Goal: Task Accomplishment & Management: Use online tool/utility

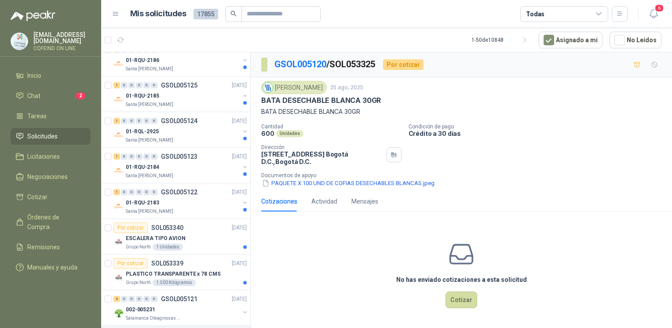
click at [184, 270] on p "PLASTICO TRANSPARENTE x 78 CMS" at bounding box center [173, 274] width 95 height 8
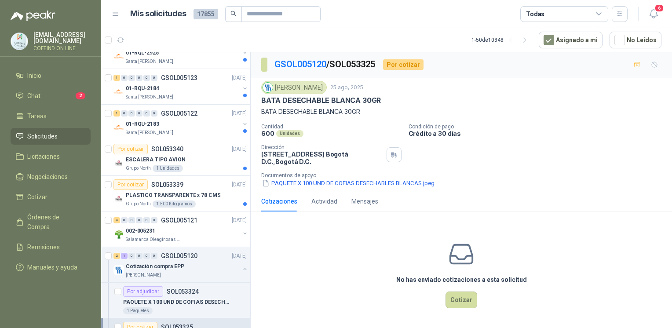
click at [184, 217] on p "GSOL005121" at bounding box center [179, 220] width 37 height 6
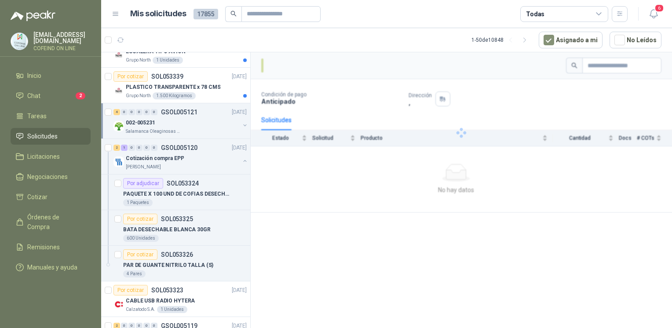
scroll to position [1241, 0]
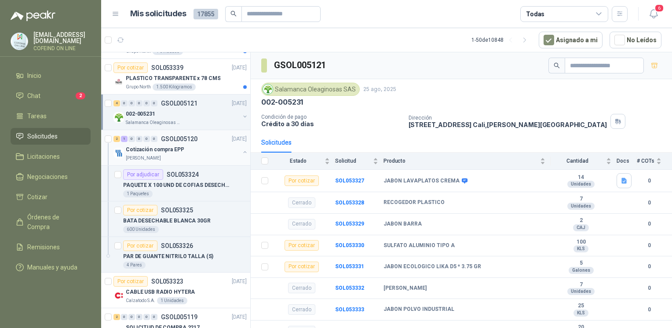
click at [242, 149] on button "button" at bounding box center [245, 152] width 7 height 7
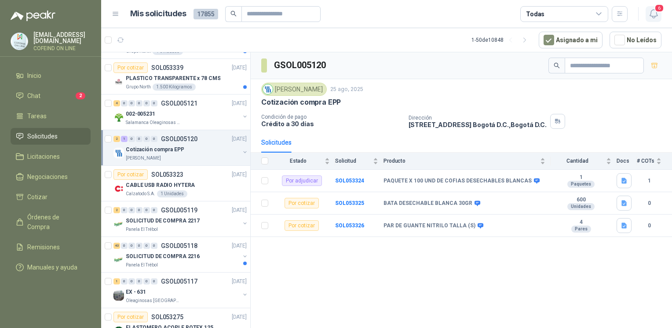
click at [655, 13] on icon "button" at bounding box center [654, 13] width 11 height 11
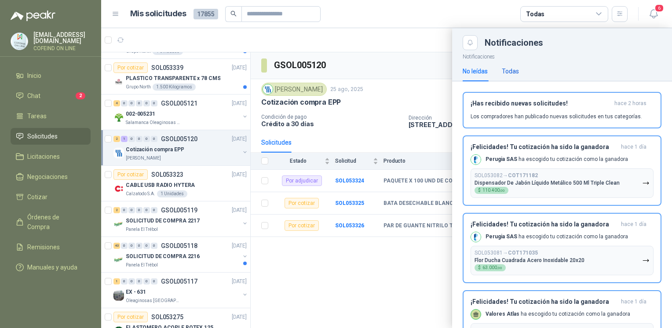
click at [512, 68] on div "Todas" at bounding box center [510, 71] width 17 height 10
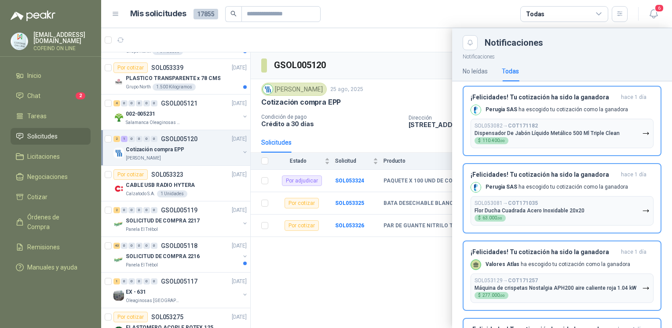
scroll to position [62, 0]
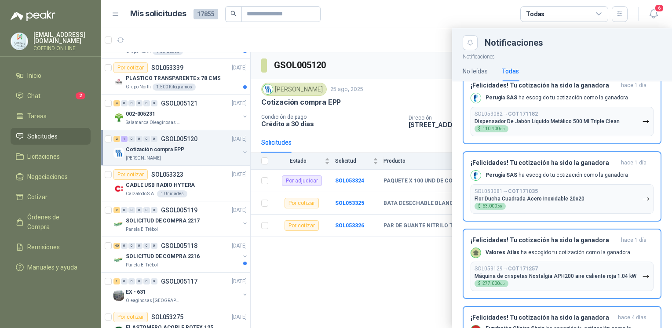
click at [313, 304] on div at bounding box center [386, 178] width 571 height 300
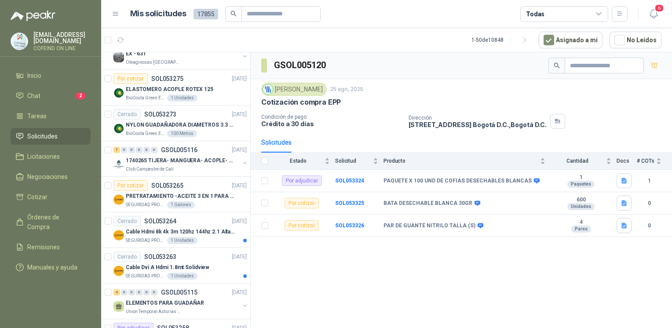
scroll to position [1504, 0]
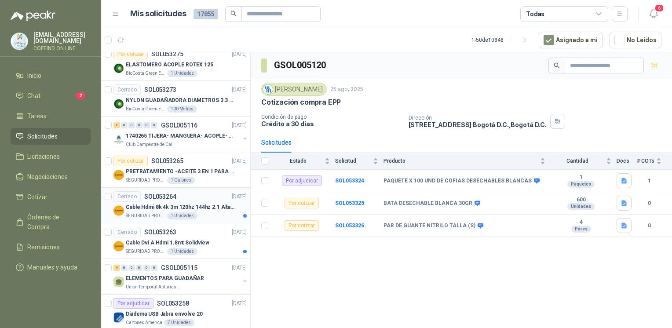
click at [138, 213] on p "SEGURIDAD PROVISER LTDA" at bounding box center [146, 216] width 40 height 7
click at [147, 229] on p "SOL053263" at bounding box center [160, 232] width 32 height 6
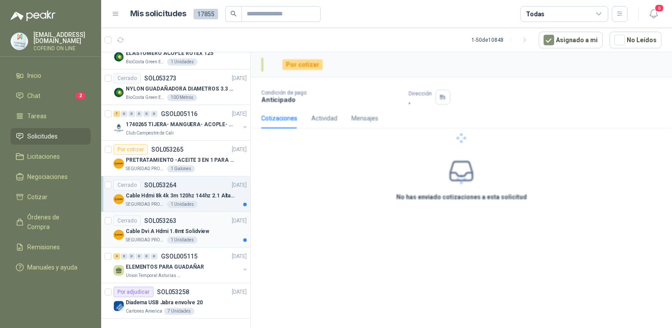
scroll to position [1517, 0]
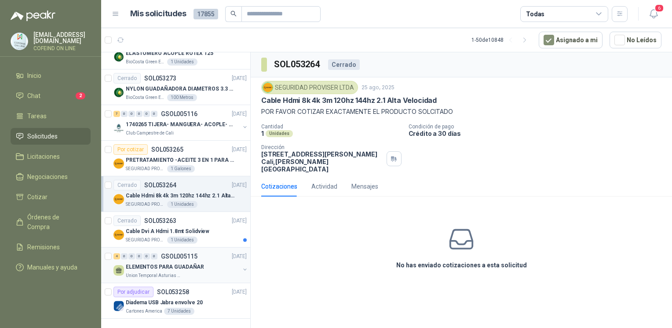
click at [162, 253] on div "4 0 0 0 0 0 GSOL005115 25/08/25" at bounding box center [181, 256] width 135 height 11
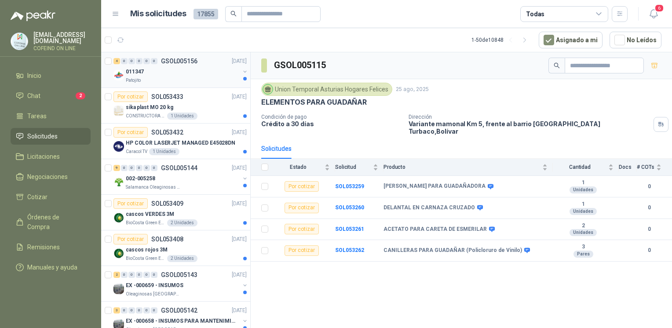
click at [143, 74] on p "011347" at bounding box center [135, 72] width 18 height 8
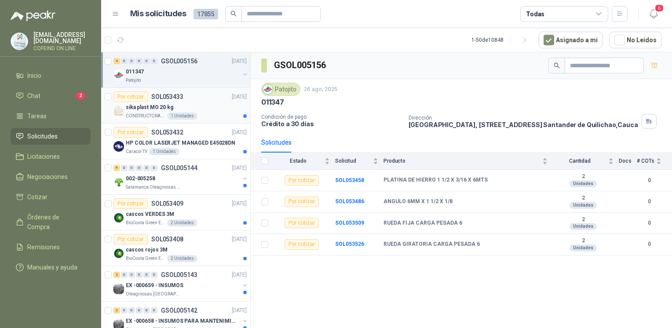
click at [123, 101] on div "Por cotizar" at bounding box center [131, 97] width 34 height 11
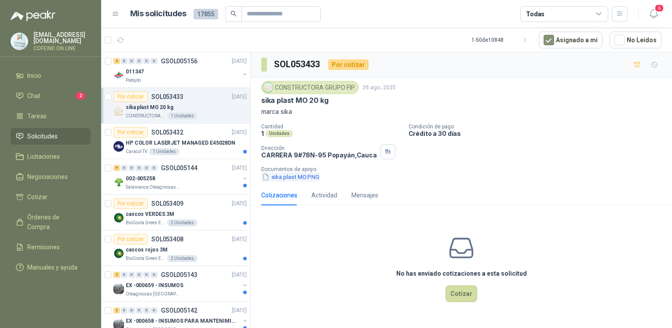
click at [283, 177] on button "sika plast MO.PNG" at bounding box center [290, 176] width 59 height 9
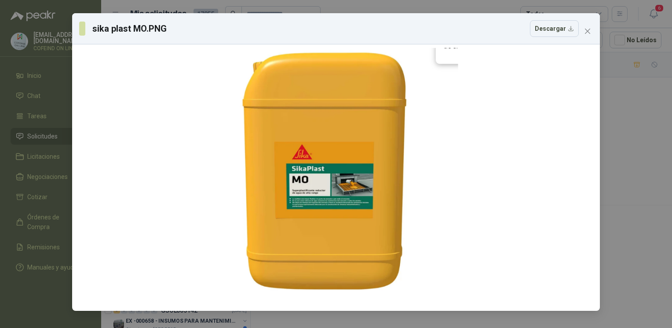
click at [627, 159] on div "sika plast MO.PNG Descargar" at bounding box center [336, 164] width 672 height 328
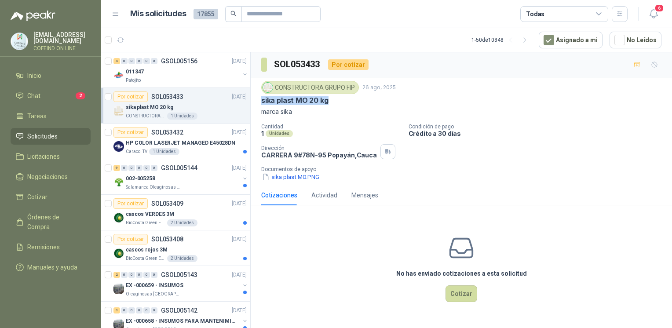
drag, startPoint x: 339, startPoint y: 103, endPoint x: 259, endPoint y: 99, distance: 80.2
click at [259, 99] on div "CONSTRUCTORA GRUPO FIP 26 ago, 2025 sika plast MO 20 kg marca sika Cantidad 1 U…" at bounding box center [461, 131] width 421 height 108
copy p "sika plast MO 20 kg"
click at [472, 297] on button "Cotizar" at bounding box center [462, 294] width 32 height 17
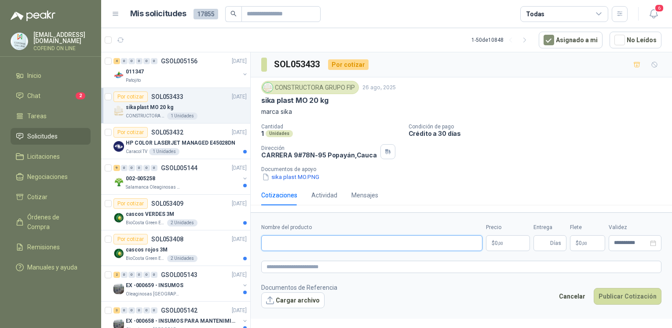
click at [282, 249] on input "Nombre del producto" at bounding box center [371, 243] width 221 height 16
paste input "**********"
type input "**********"
